Goal: Feedback & Contribution: Leave review/rating

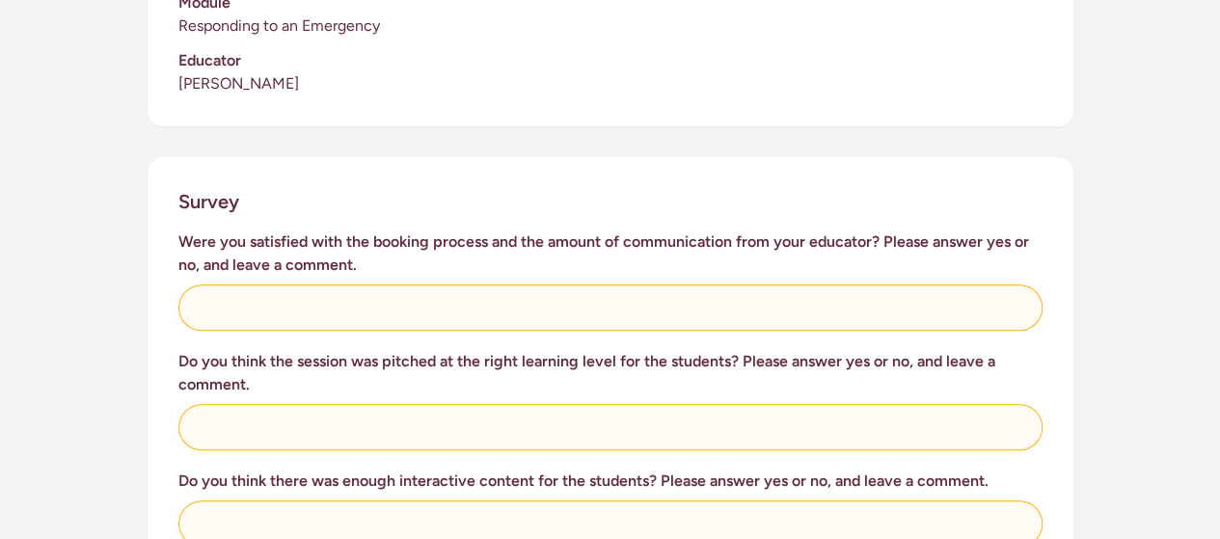
scroll to position [654, 0]
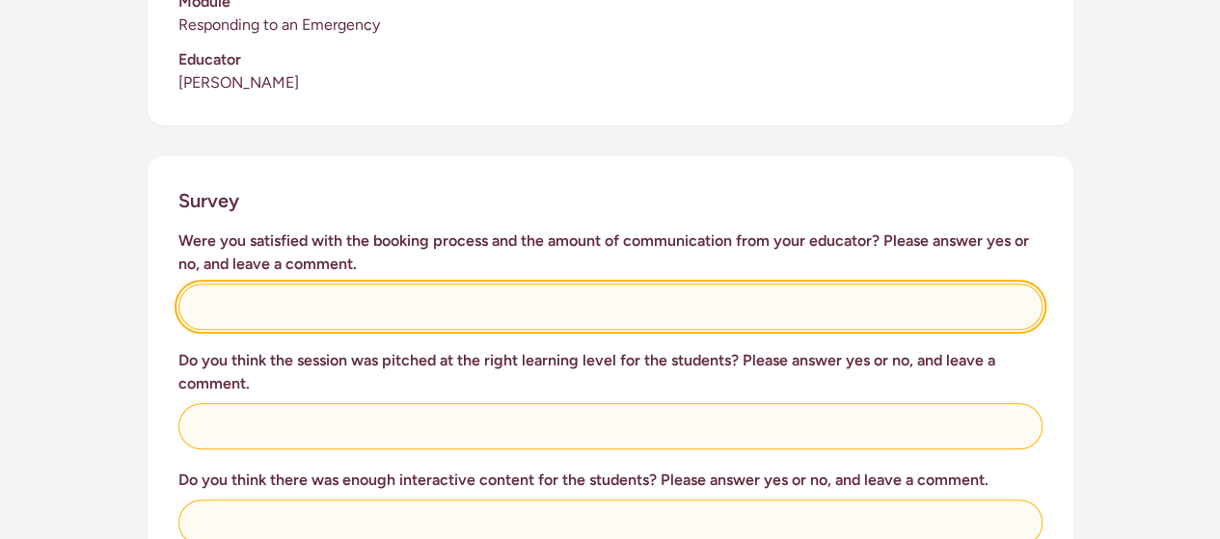
click at [249, 287] on input "text" at bounding box center [610, 306] width 864 height 46
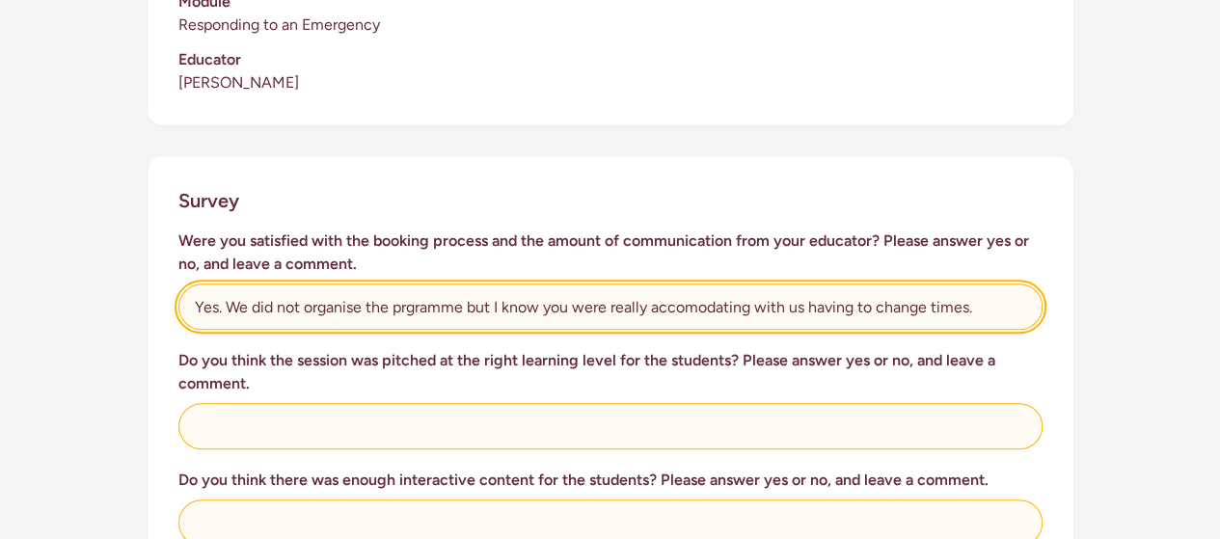
click at [683, 286] on input "Yes. We did not organise the prgramme but I know you were really accomodating w…" at bounding box center [610, 306] width 864 height 46
click at [417, 284] on input "Yes. We did not organise the prgramme but I know you were really accommodating …" at bounding box center [610, 306] width 864 height 46
type input "Yes. We did not organise the programme but I know you were really accommodating…"
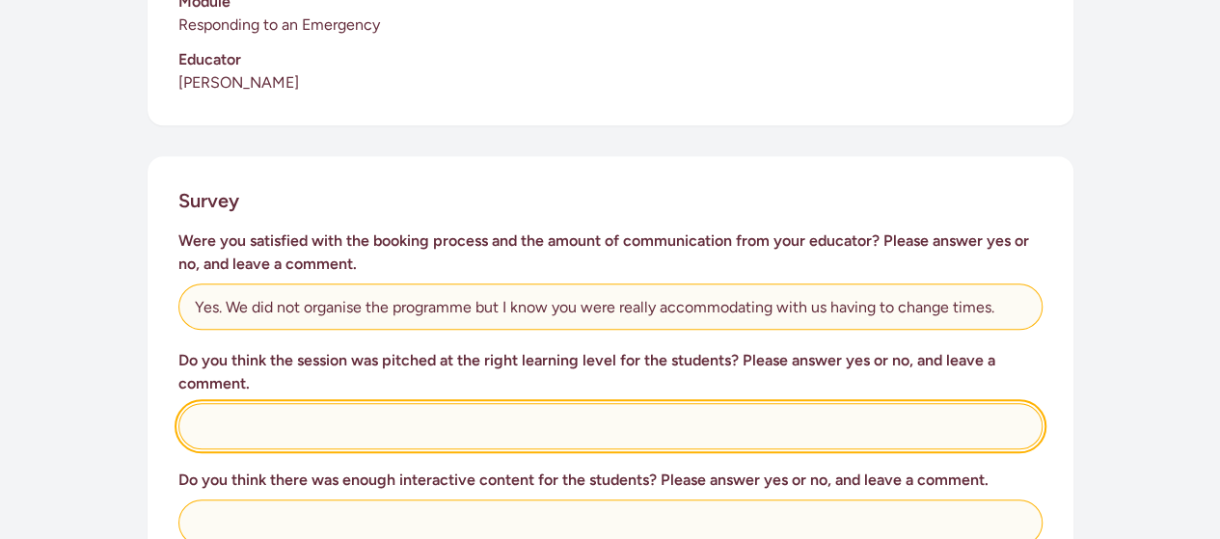
click at [296, 408] on input "text" at bounding box center [610, 426] width 864 height 46
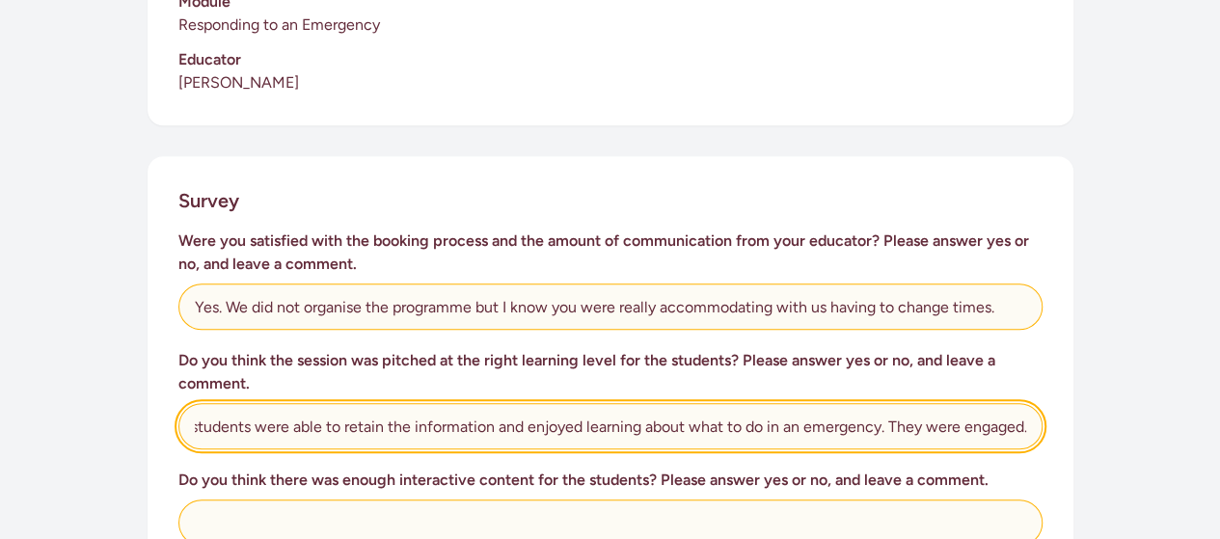
scroll to position [761, 0]
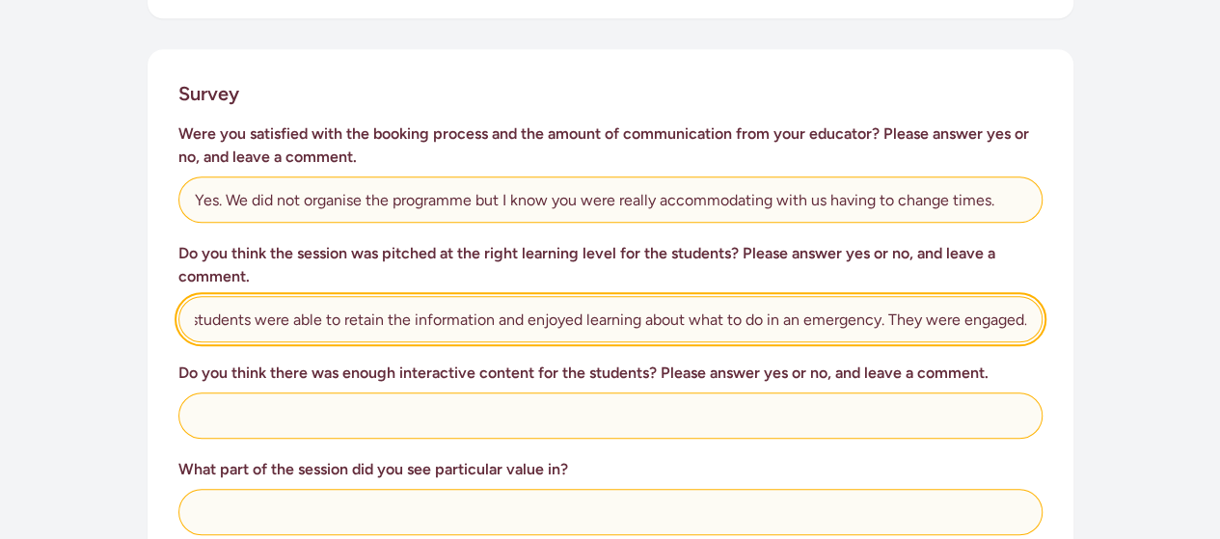
type input "Yes. The students were able to retain the information and enjoyed learning abou…"
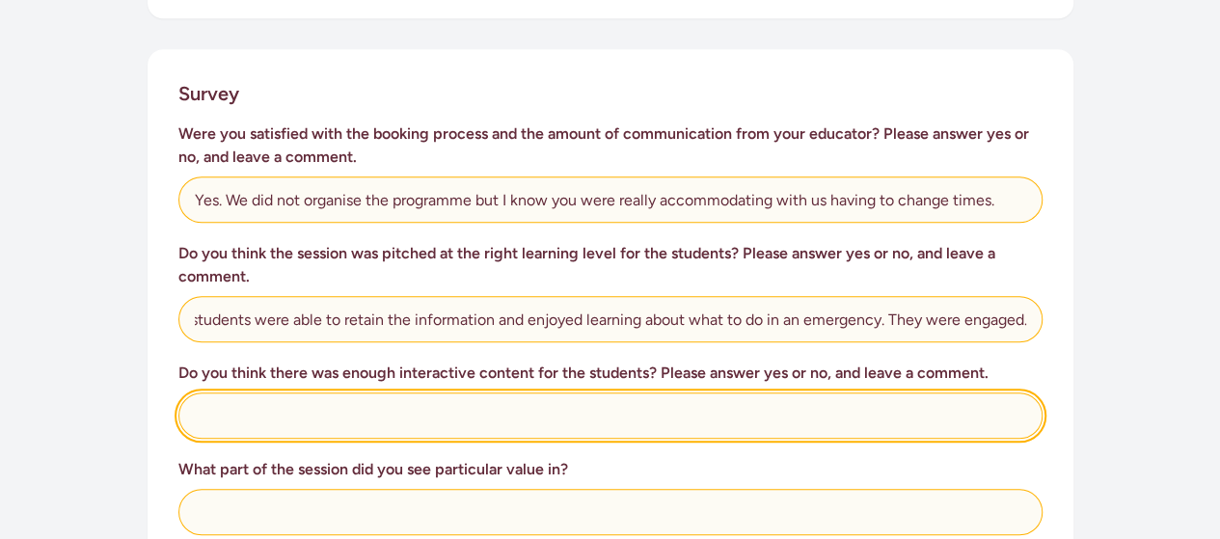
click at [334, 402] on input "text" at bounding box center [610, 415] width 864 height 46
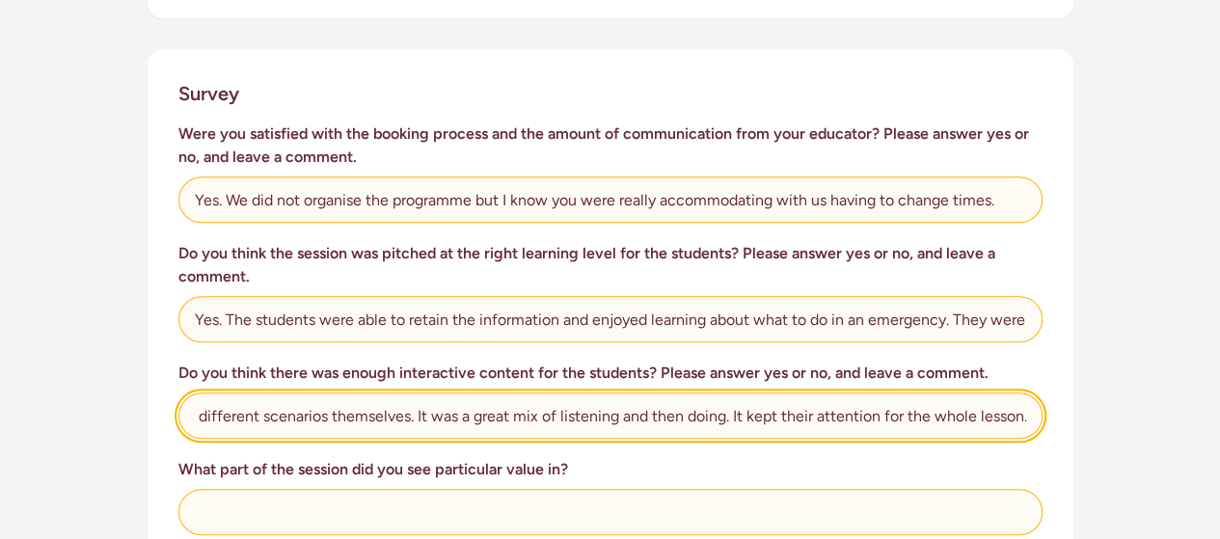
scroll to position [0, 249]
type input "Yes. They loved being able to try the different scenarios themselves. It was a …"
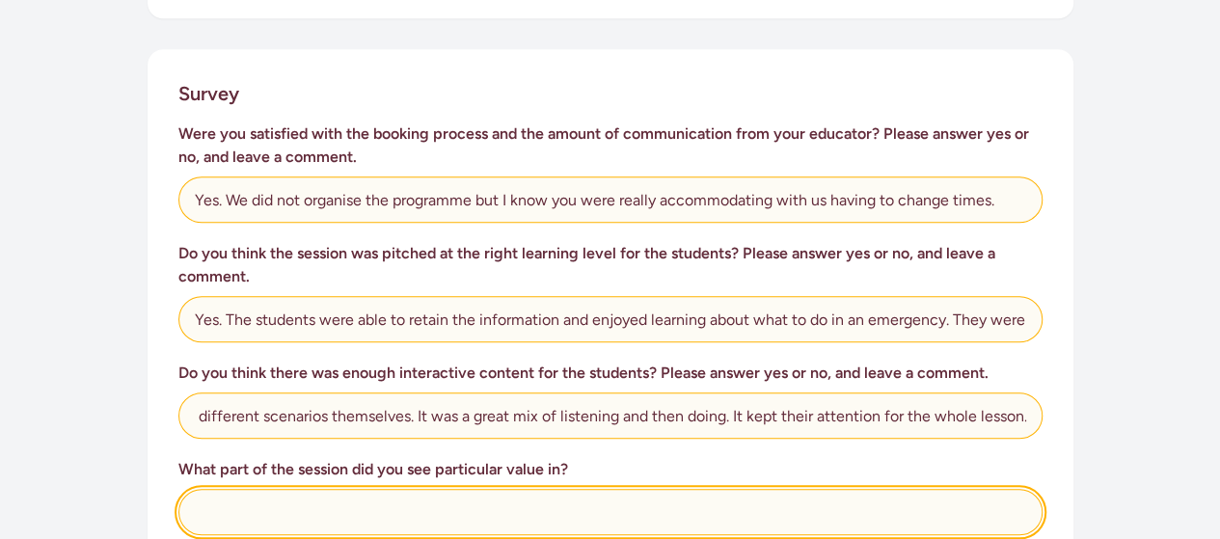
click at [345, 491] on input "text" at bounding box center [610, 512] width 864 height 46
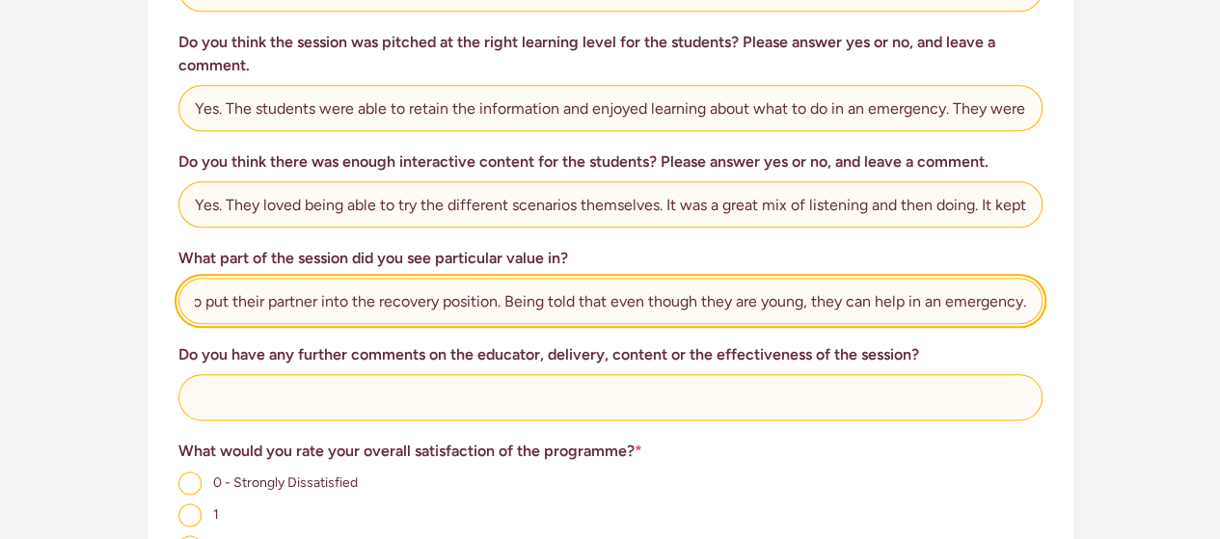
scroll to position [973, 0]
type input "Working in buddies to put their partner into the recovery position. Being told …"
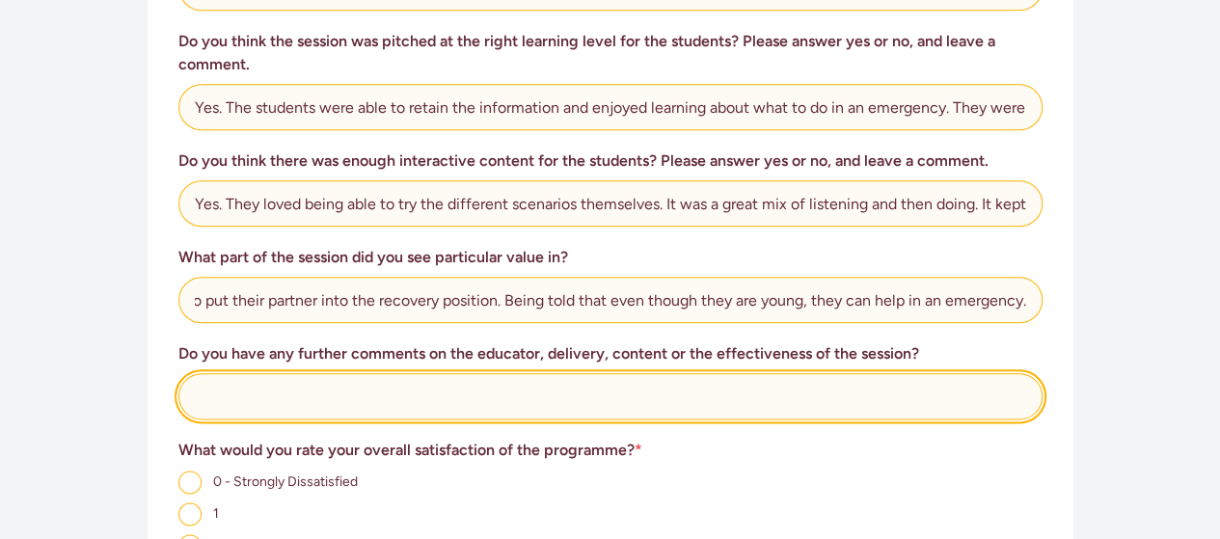
scroll to position [0, 0]
click at [343, 375] on input "text" at bounding box center [610, 396] width 864 height 46
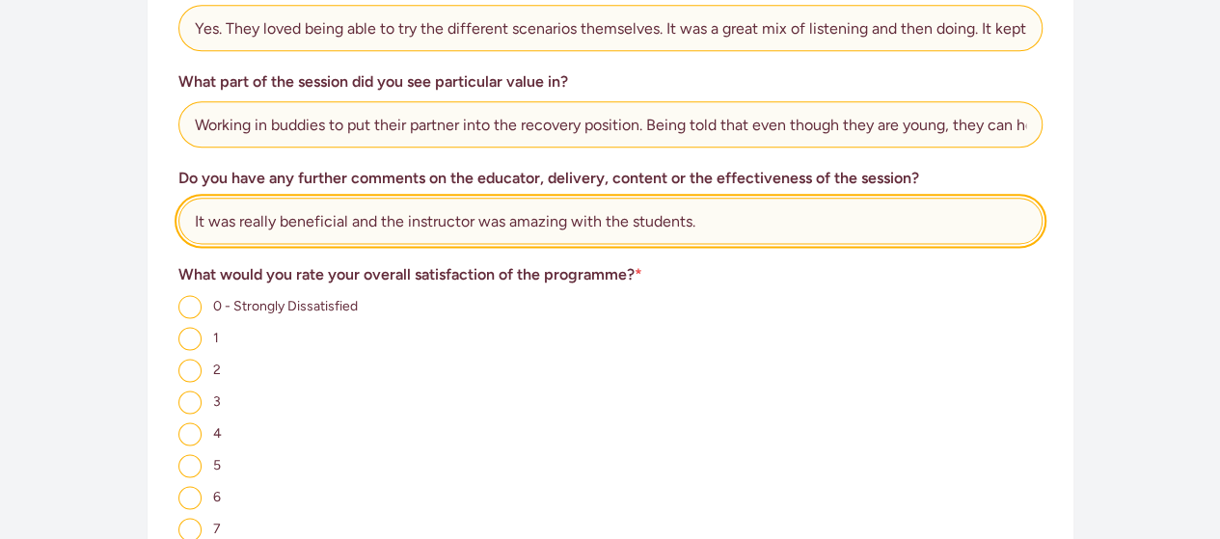
scroll to position [1359, 0]
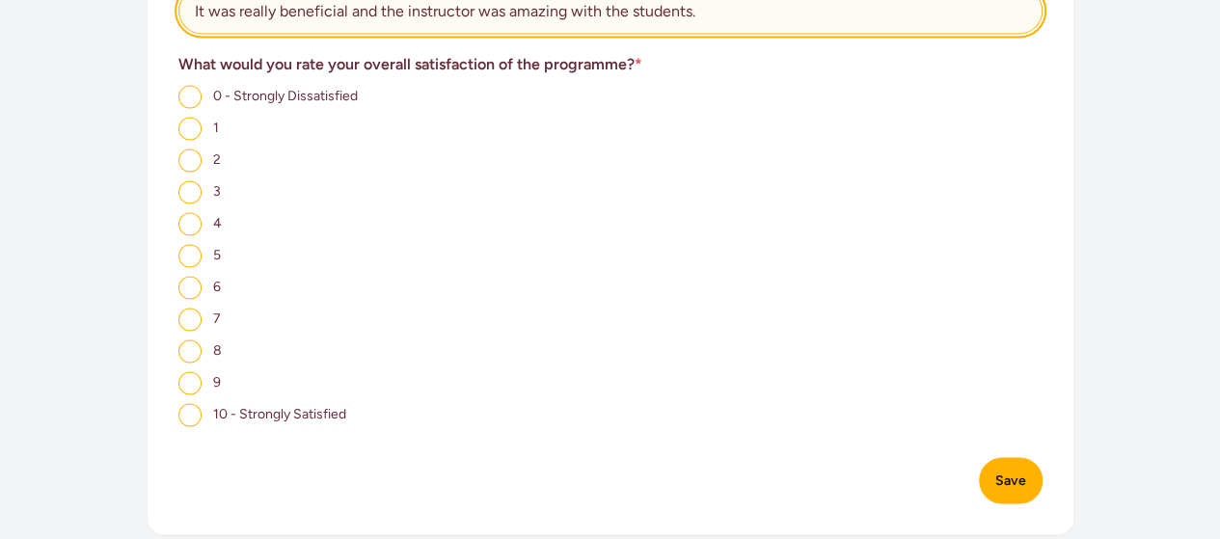
type input "It was really beneficial and the instructor was amazing with the students."
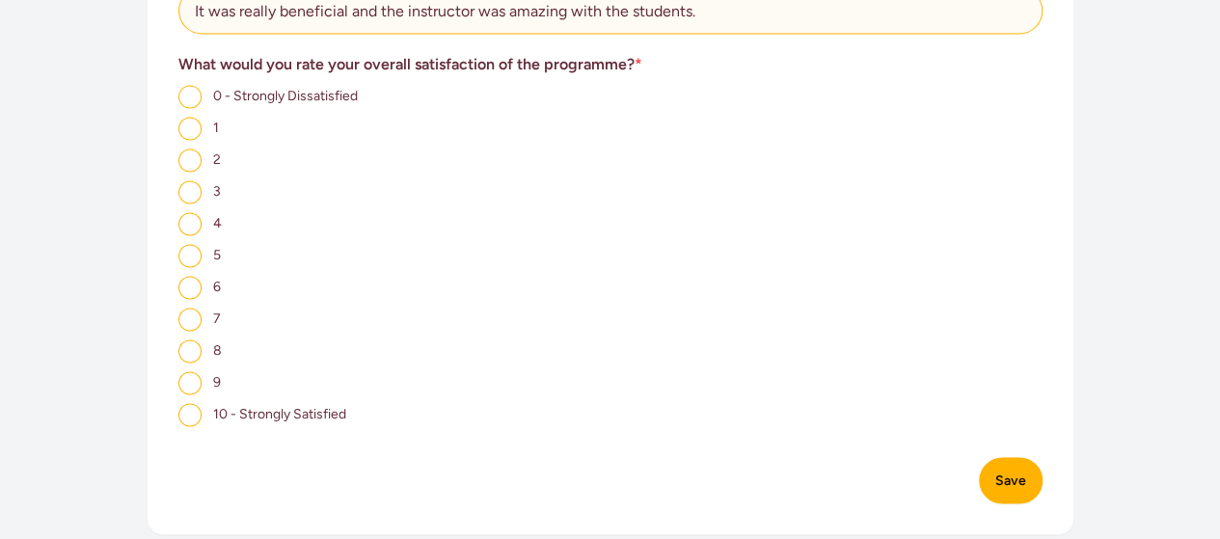
click at [200, 403] on input "10 - Strongly Satisfied" at bounding box center [189, 414] width 23 height 23
radio input "true"
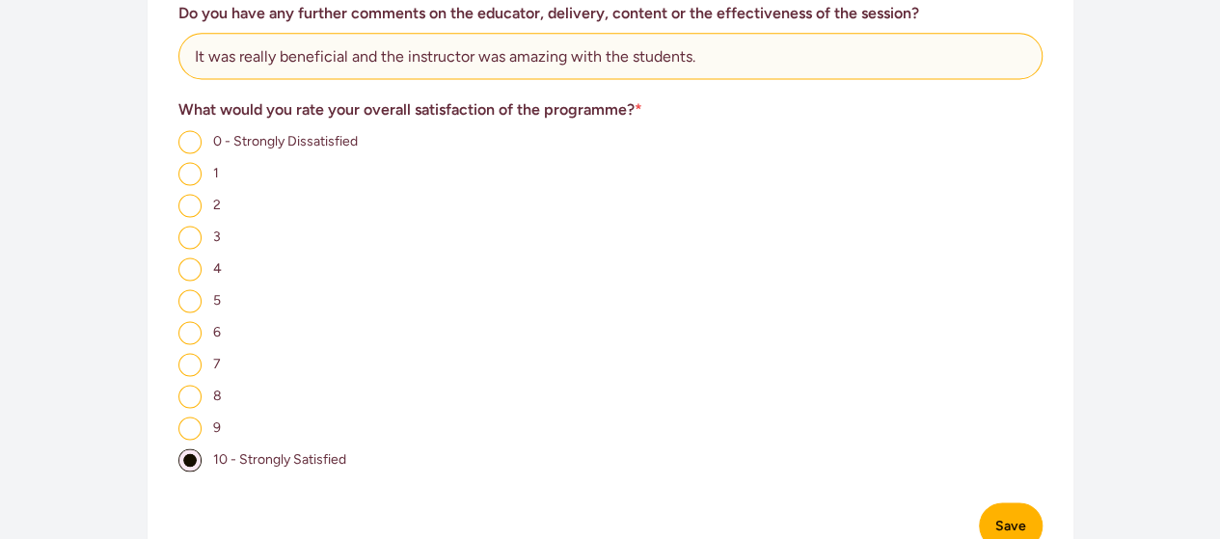
scroll to position [1323, 0]
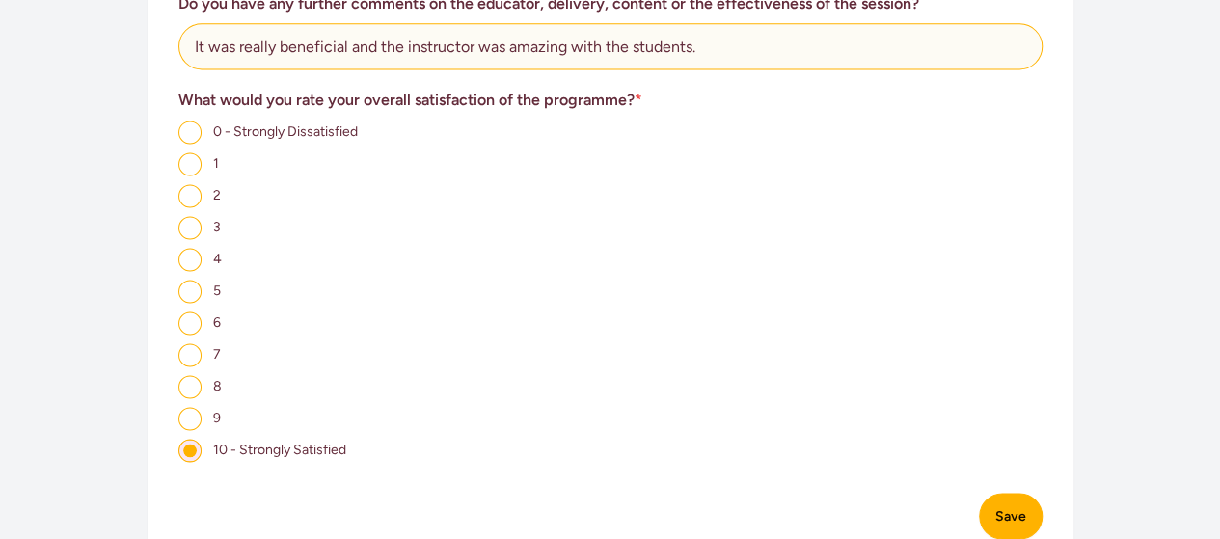
click at [992, 493] on button "Save" at bounding box center [1011, 516] width 64 height 46
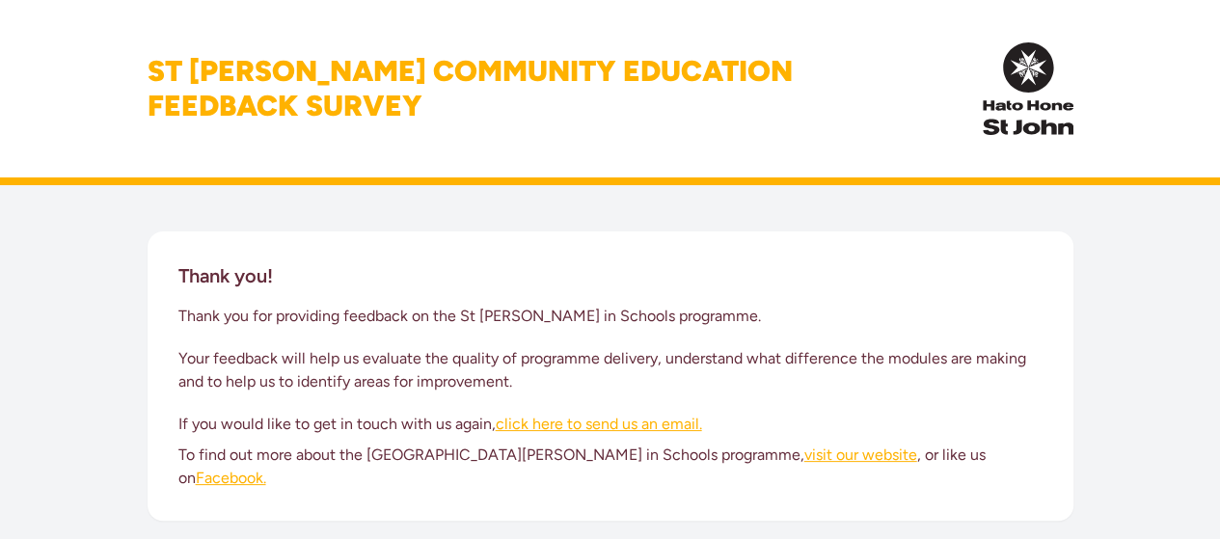
scroll to position [126, 0]
